Goal: Information Seeking & Learning: Learn about a topic

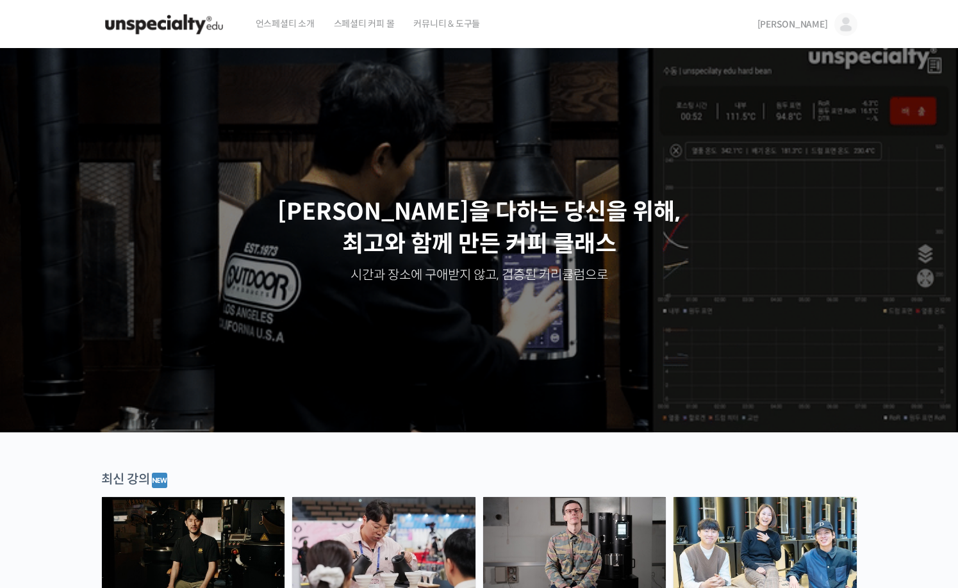
click at [267, 21] on span "언스페셜티 소개" at bounding box center [285, 23] width 59 height 49
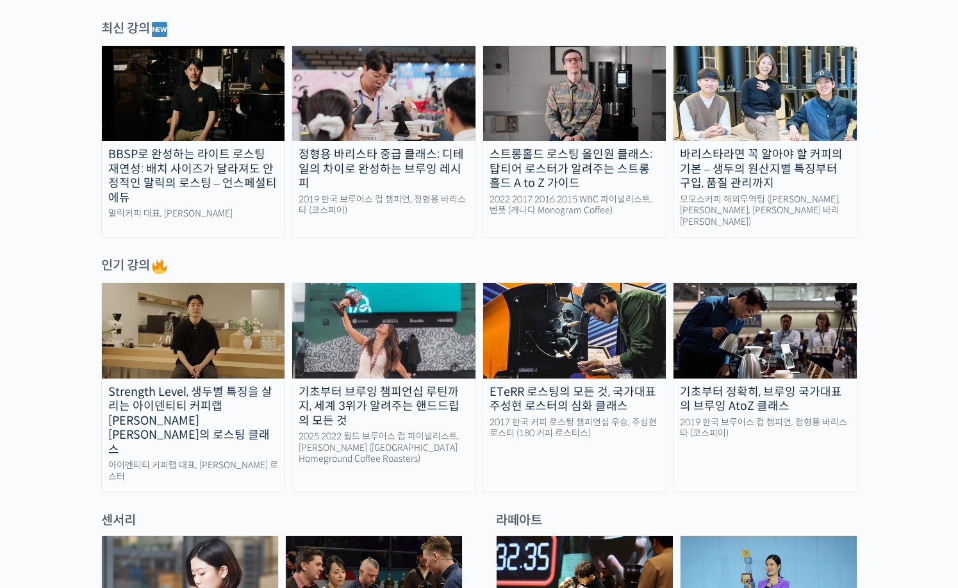
scroll to position [513, 0]
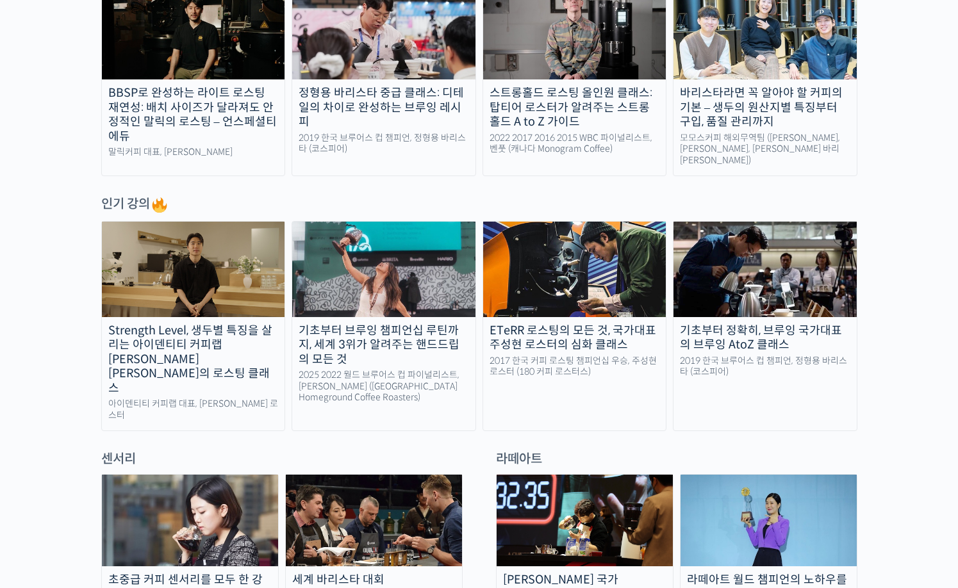
click at [544, 298] on img at bounding box center [574, 269] width 183 height 95
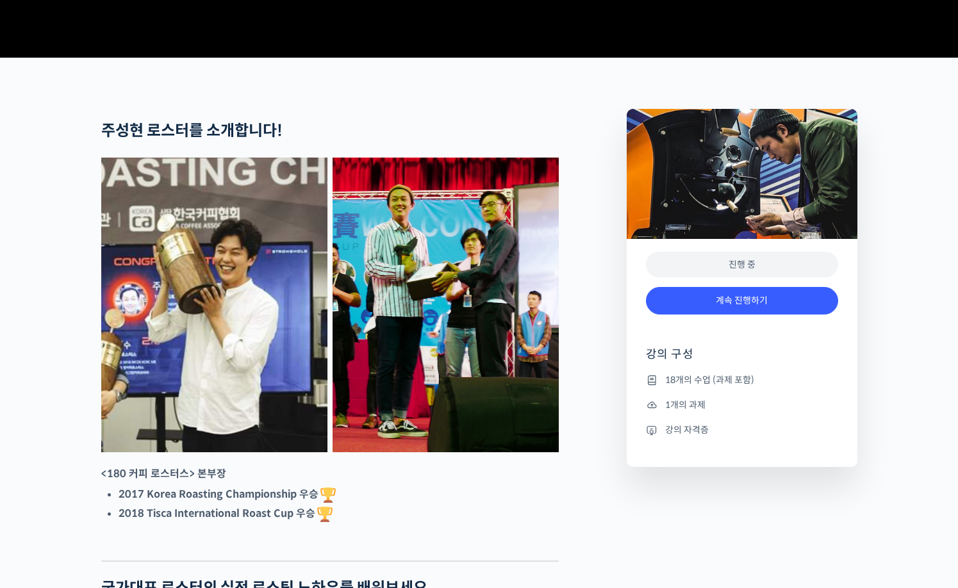
scroll to position [513, 0]
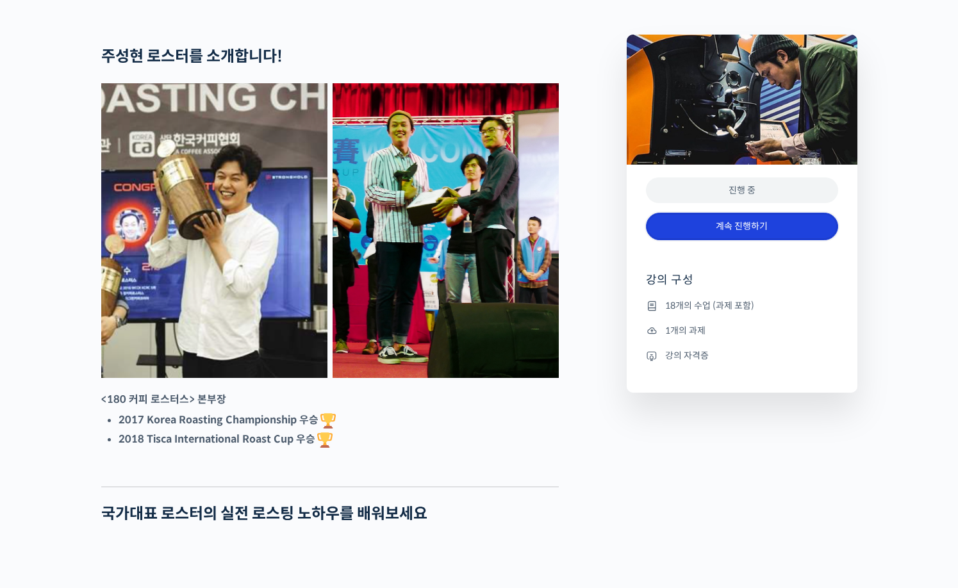
click at [701, 240] on link "계속 진행하기" at bounding box center [742, 227] width 192 height 28
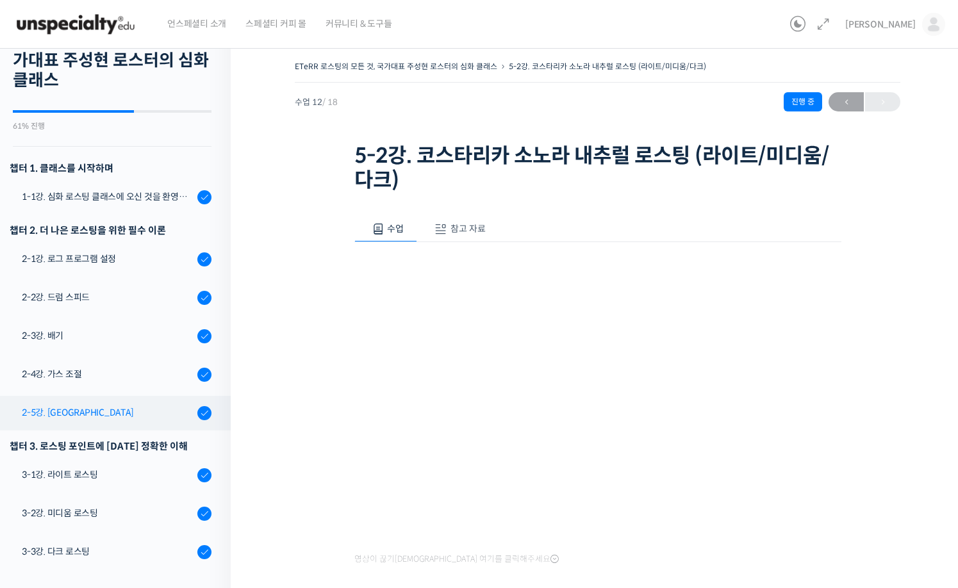
scroll to position [42, 0]
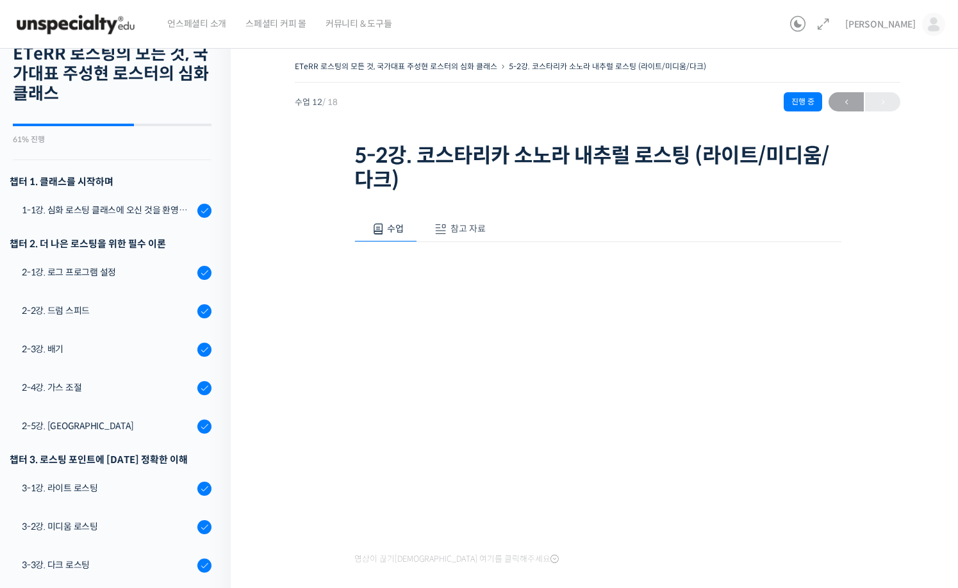
click at [69, 15] on img at bounding box center [76, 24] width 126 height 38
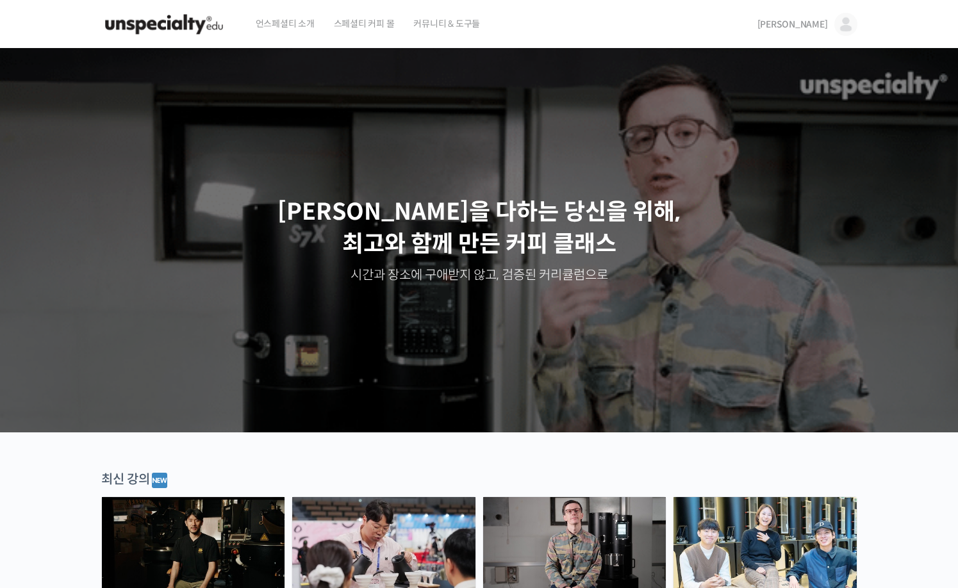
drag, startPoint x: 919, startPoint y: 488, endPoint x: 845, endPoint y: 131, distance: 363.8
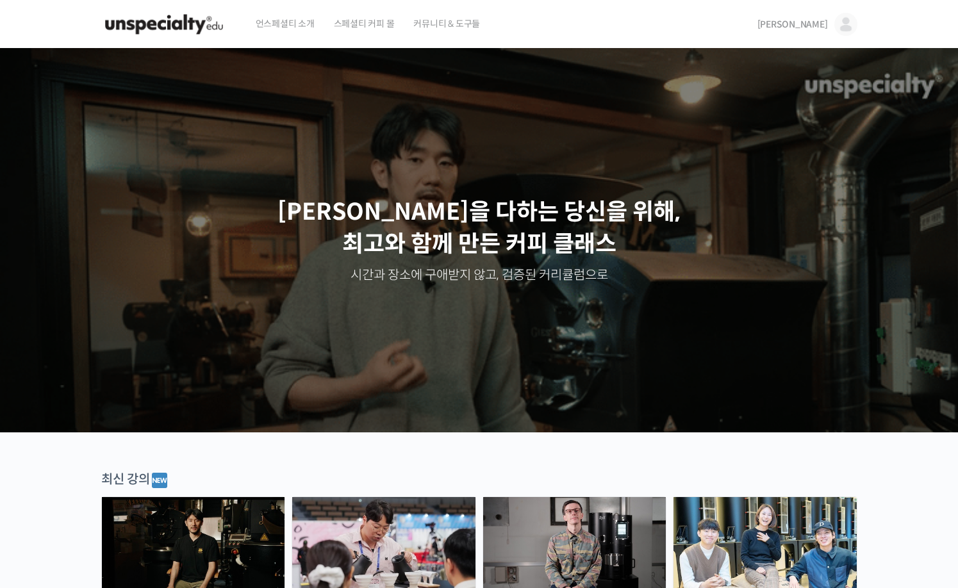
click at [820, 25] on span "[PERSON_NAME]" at bounding box center [793, 25] width 71 height 12
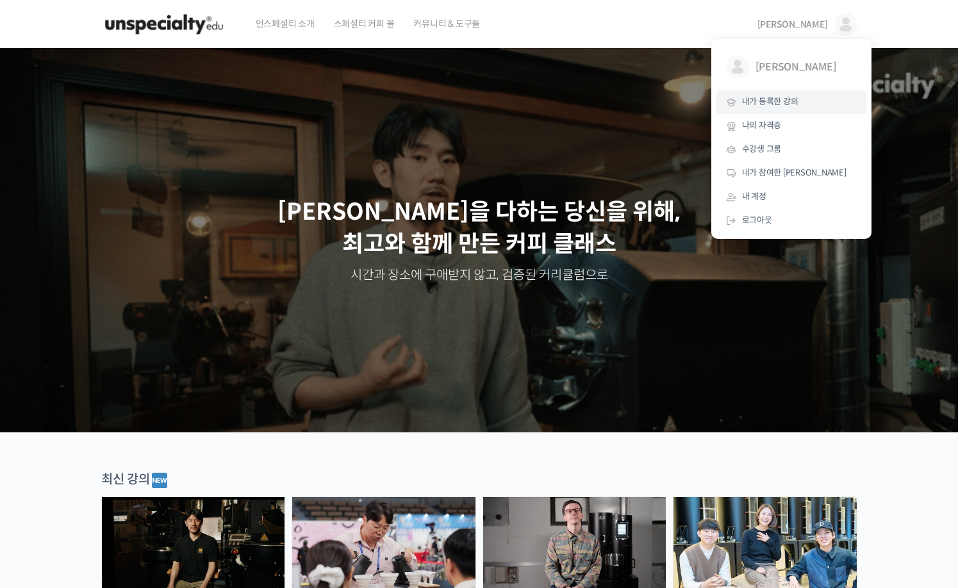
click at [778, 98] on span "내가 등록한 강의" at bounding box center [770, 101] width 56 height 11
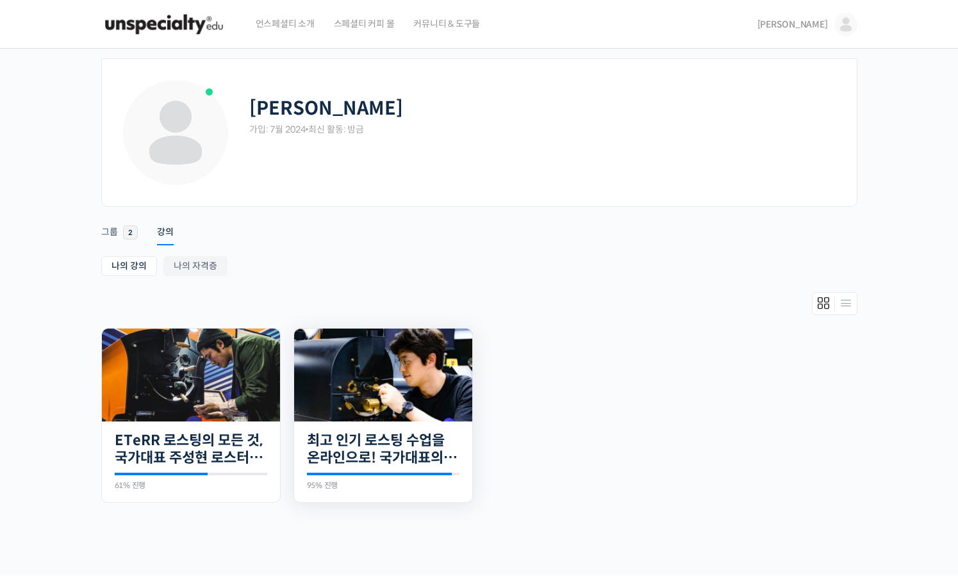
click at [344, 369] on img at bounding box center [383, 375] width 178 height 93
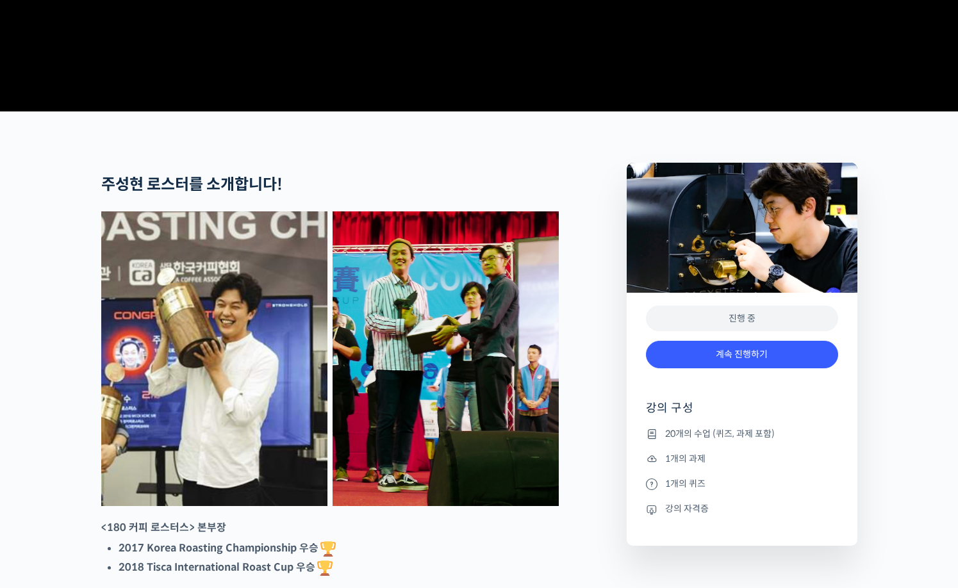
scroll to position [641, 0]
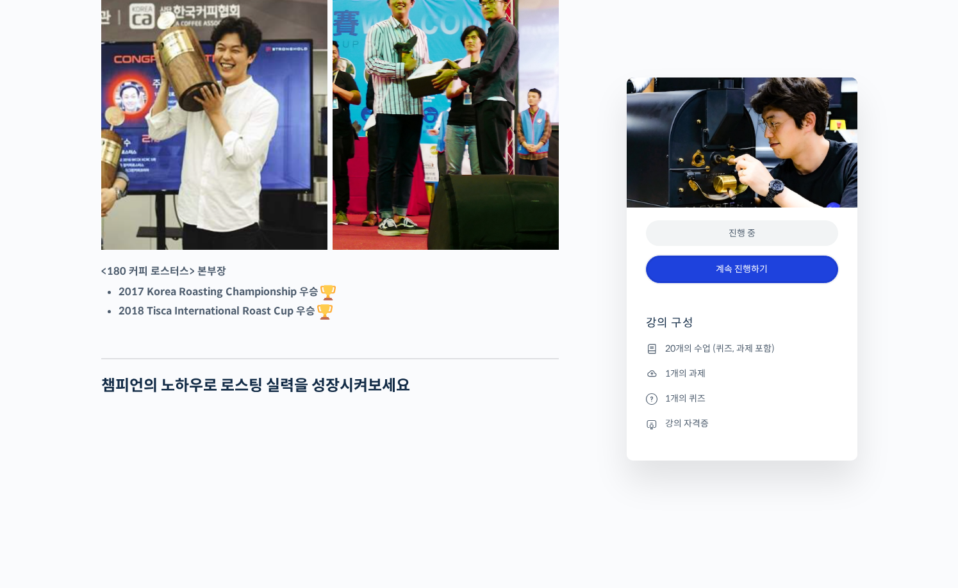
click at [686, 278] on link "계속 진행하기" at bounding box center [742, 270] width 192 height 28
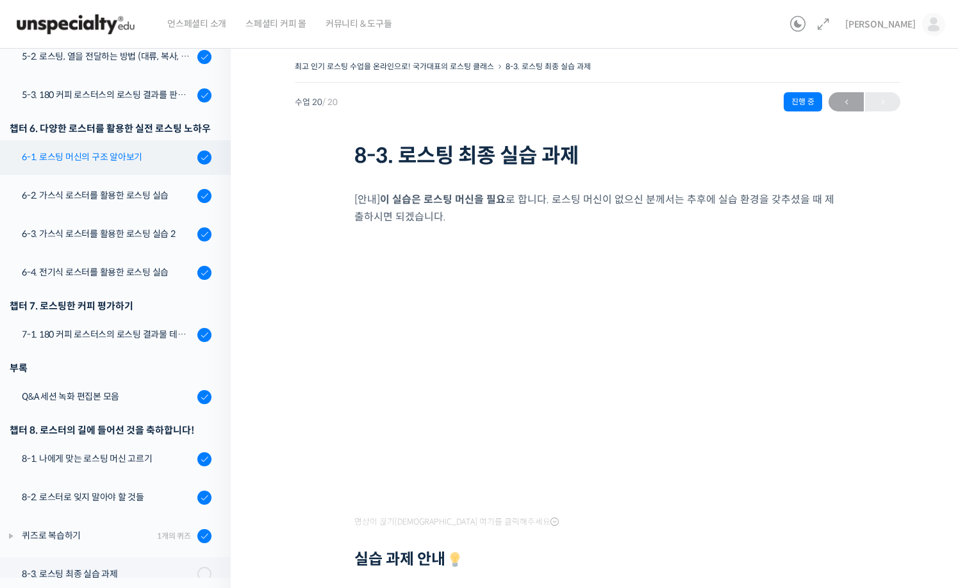
scroll to position [622, 0]
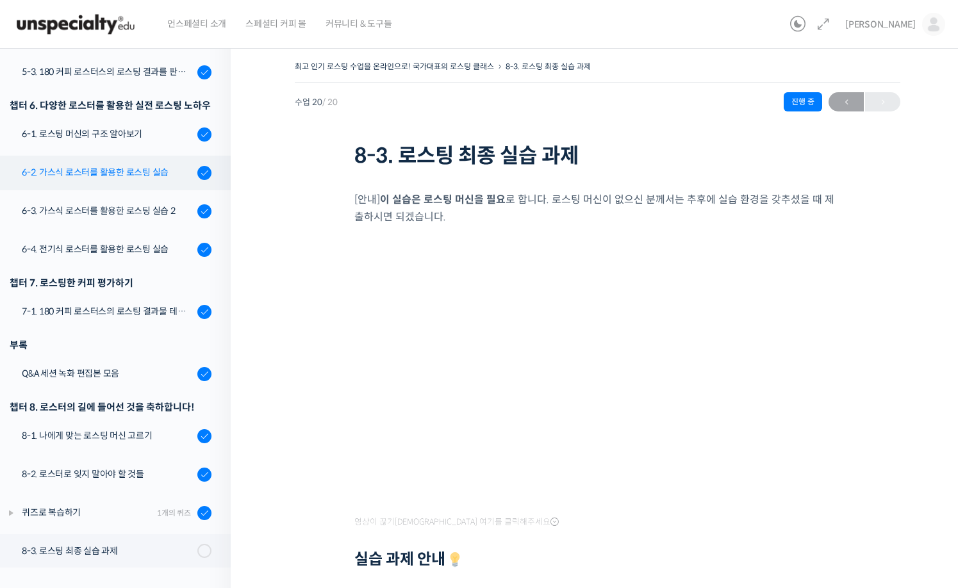
click at [121, 176] on div "6-2. 가스식 로스터를 활용한 로스팅 실습" at bounding box center [108, 172] width 172 height 14
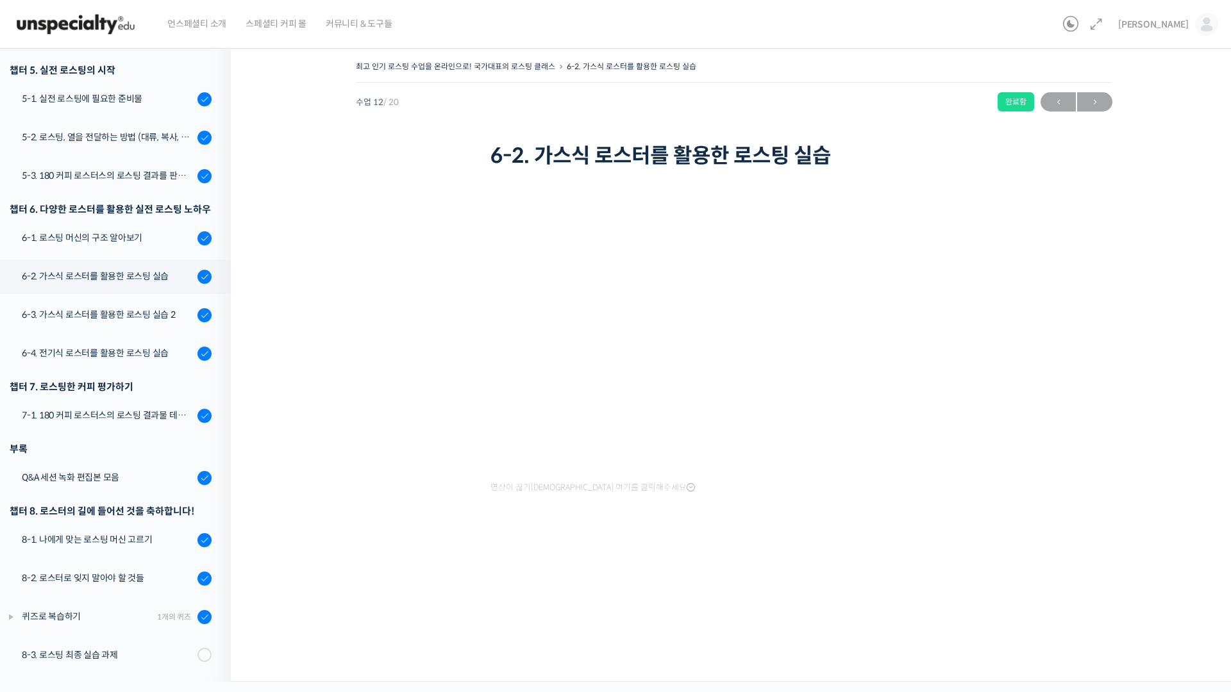
scroll to position [518, 0]
